Goal: Task Accomplishment & Management: Complete application form

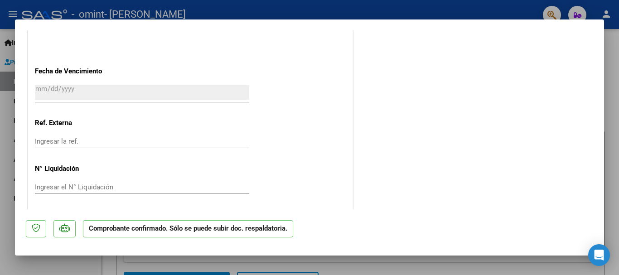
scroll to position [671, 0]
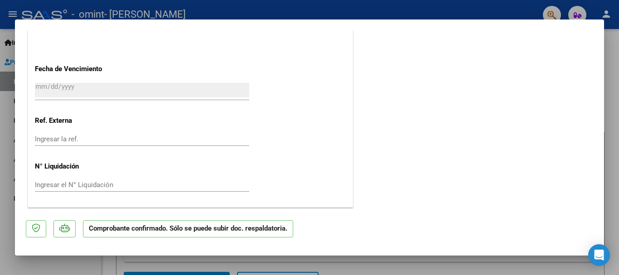
click at [432, 11] on div at bounding box center [309, 137] width 619 height 275
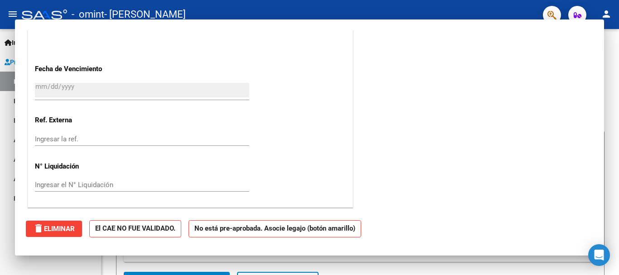
click at [432, 11] on div "- omint - [PERSON_NAME]" at bounding box center [279, 15] width 514 height 20
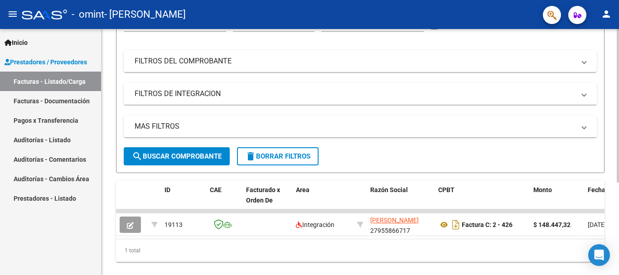
scroll to position [135, 0]
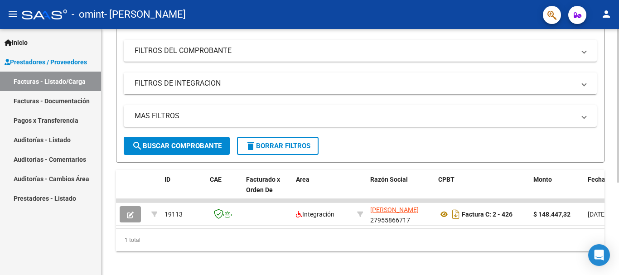
click at [619, 194] on div at bounding box center [618, 195] width 2 height 154
click at [190, 147] on span "search Buscar Comprobante" at bounding box center [177, 146] width 90 height 8
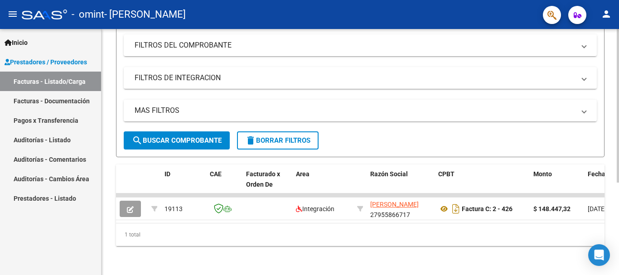
click at [619, 215] on div at bounding box center [618, 199] width 2 height 154
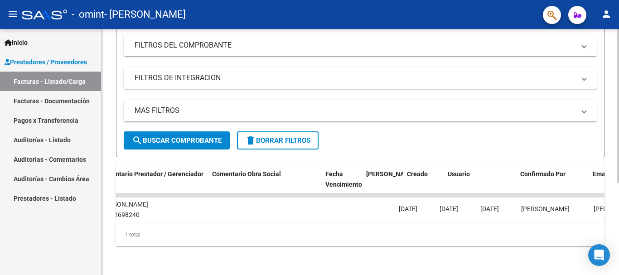
scroll to position [0, 1423]
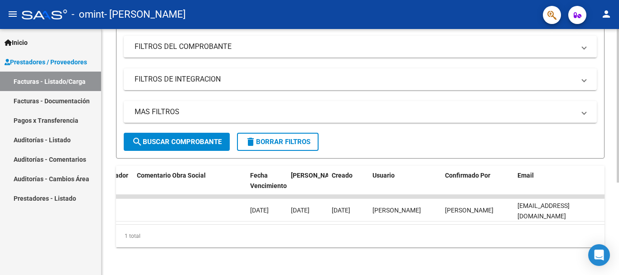
click at [558, 266] on div "Video tutorial PRESTADORES -> Listado de CPBTs Emitidos por Prestadores / Prove…" at bounding box center [362, 83] width 520 height 387
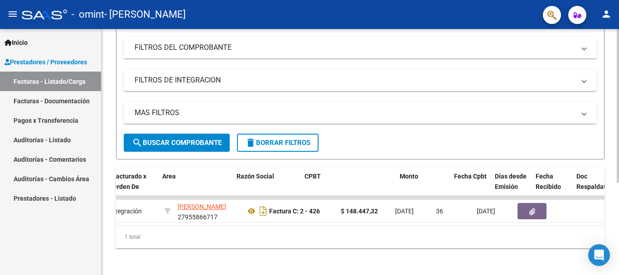
scroll to position [0, 0]
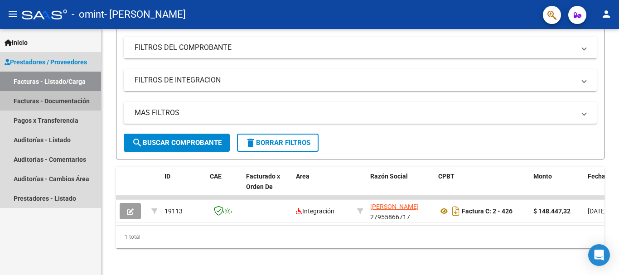
click at [36, 100] on link "Facturas - Documentación" at bounding box center [50, 100] width 101 height 19
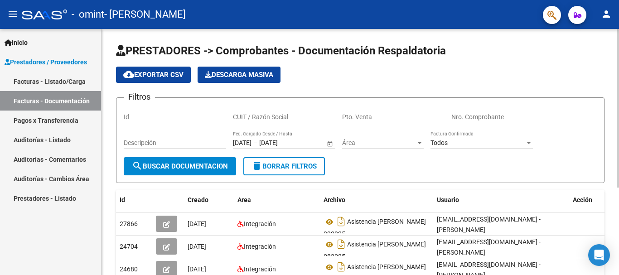
click at [426, 180] on form "Filtros Id CUIT / Razón Social Pto. Venta Nro. Comprobante Descripción [DATE] […" at bounding box center [360, 140] width 489 height 86
drag, startPoint x: 70, startPoint y: 82, endPoint x: 28, endPoint y: 81, distance: 42.6
click at [28, 81] on link "Facturas - Listado/Carga" at bounding box center [50, 81] width 101 height 19
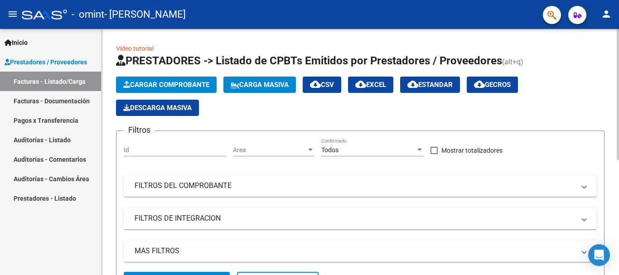
drag, startPoint x: 616, startPoint y: 115, endPoint x: 619, endPoint y: 176, distance: 60.8
click at [619, 176] on div "Video tutorial PRESTADORES -> Listado de CPBTs Emitidos por Prestadores / Prove…" at bounding box center [362, 256] width 520 height 455
click at [598, 117] on app-list-header "PRESTADORES -> Listado de CPBTs Emitidos por Prestadores / Proveedores (alt+q) …" at bounding box center [360, 176] width 489 height 244
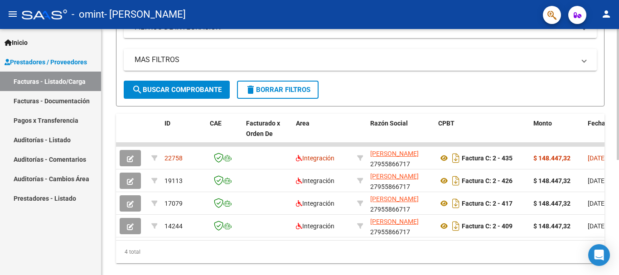
scroll to position [216, 0]
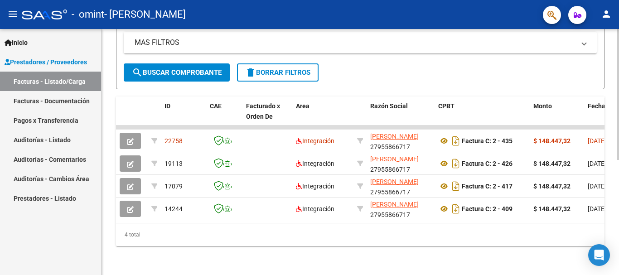
click at [604, 266] on body "menu - omint - [PERSON_NAME] person Inicio Instructivos Contacto OS Prestadores…" at bounding box center [309, 137] width 619 height 275
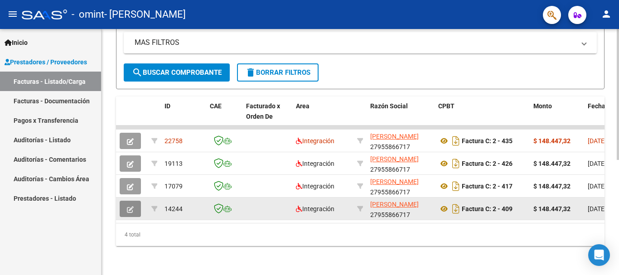
click at [132, 206] on icon "button" at bounding box center [130, 209] width 7 height 7
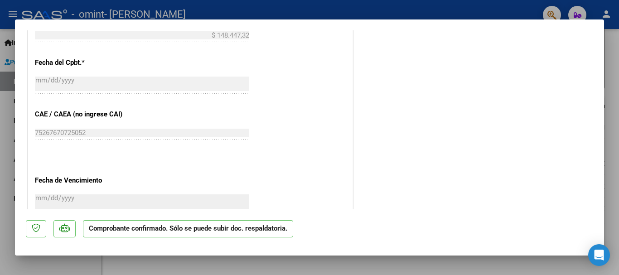
scroll to position [297, 0]
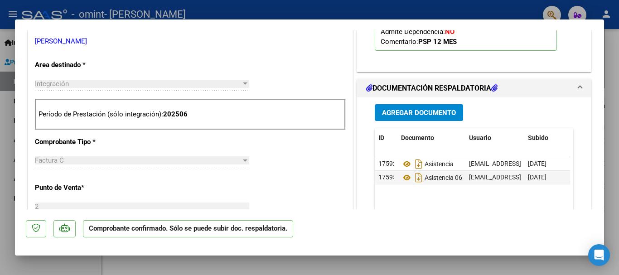
click at [446, 14] on div at bounding box center [309, 137] width 619 height 275
type input "$ 0,00"
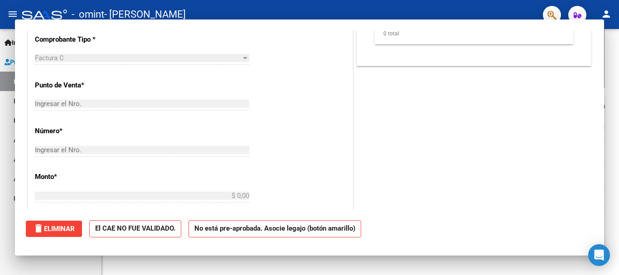
click at [446, 14] on div "- omint - [PERSON_NAME]" at bounding box center [279, 15] width 514 height 20
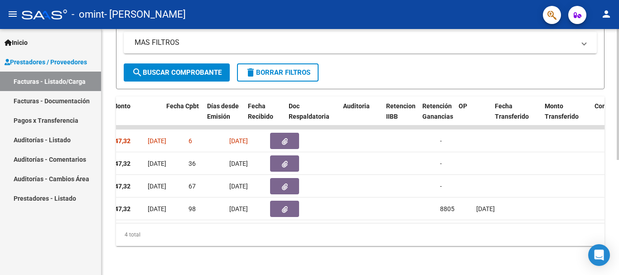
scroll to position [0, 227]
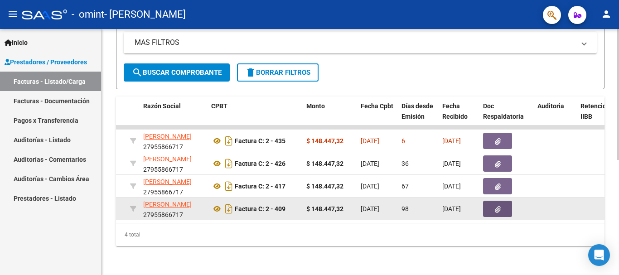
click at [495, 206] on button "button" at bounding box center [497, 209] width 29 height 16
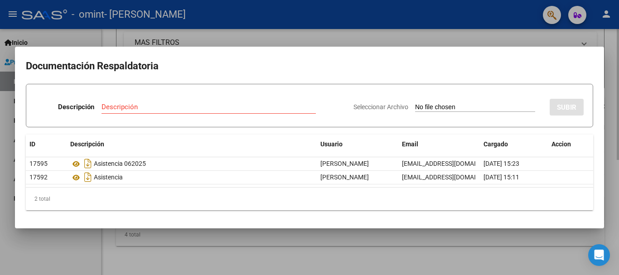
click at [495, 206] on div "2 total" at bounding box center [310, 199] width 568 height 23
click at [435, 37] on div at bounding box center [309, 137] width 619 height 275
